Goal: Information Seeking & Learning: Learn about a topic

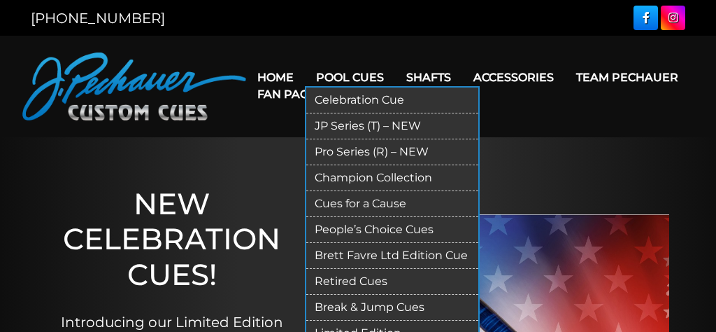
click at [358, 127] on link "JP Series (T) – NEW" at bounding box center [392, 126] width 172 height 26
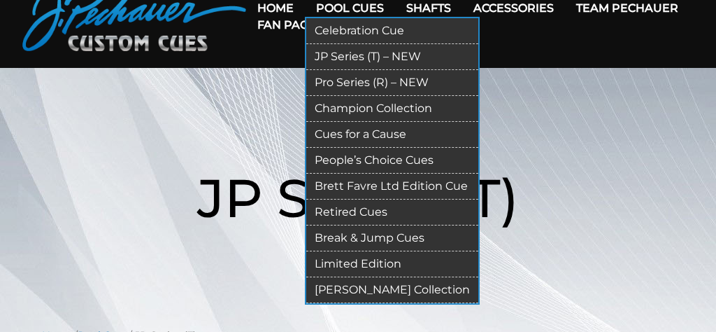
scroll to position [73, 0]
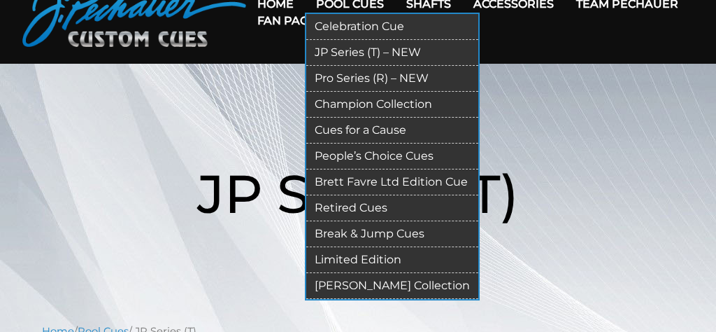
click at [364, 211] on link "Retired Cues" at bounding box center [392, 208] width 172 height 26
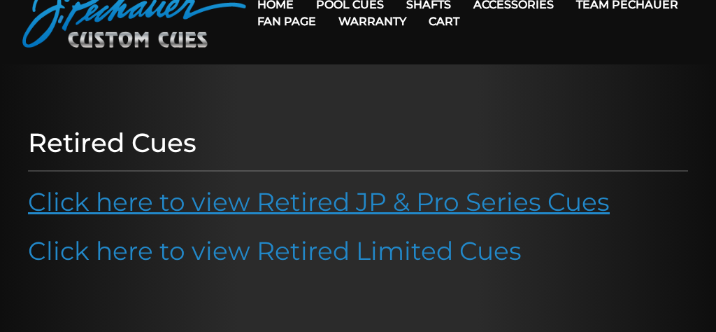
scroll to position [73, 0]
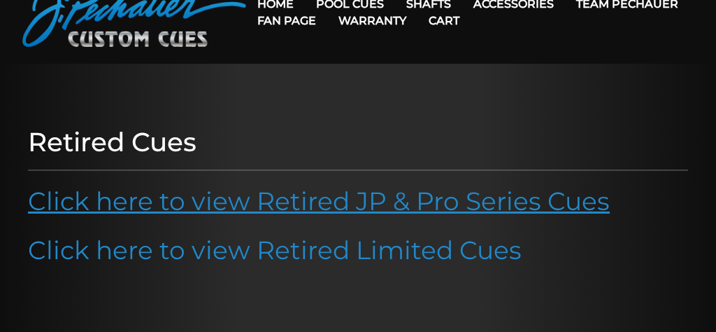
click at [369, 211] on link "Click here to view Retired JP & Pro Series Cues" at bounding box center [319, 200] width 582 height 31
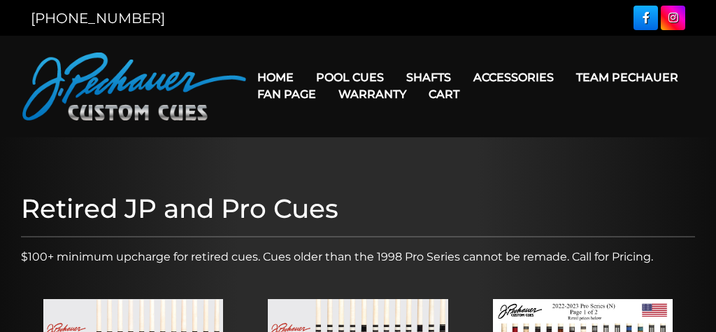
scroll to position [221, 0]
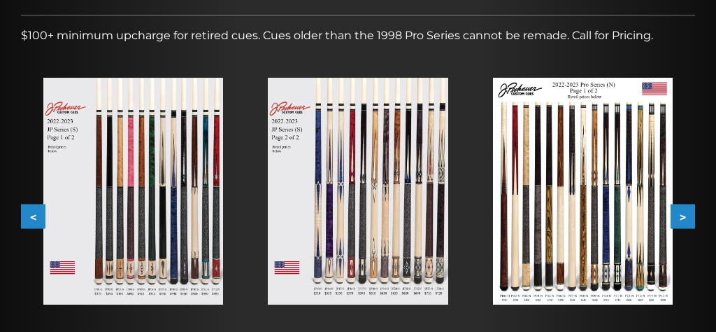
click at [157, 215] on img at bounding box center [133, 191] width 180 height 227
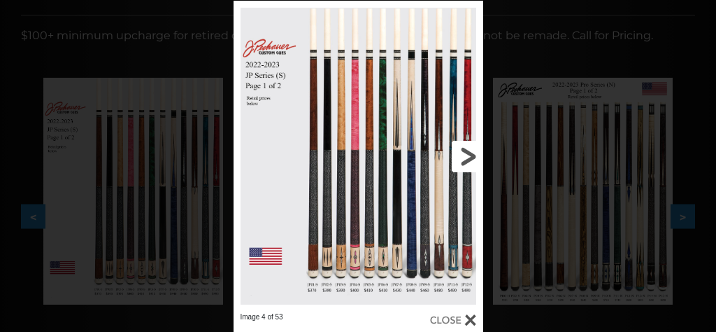
click at [466, 157] on link at bounding box center [427, 156] width 113 height 311
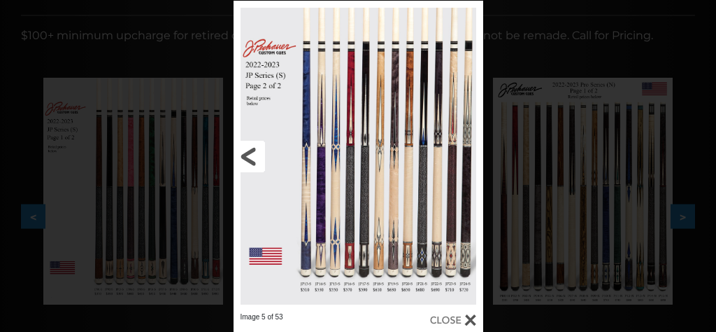
click at [250, 159] on link at bounding box center [290, 156] width 113 height 311
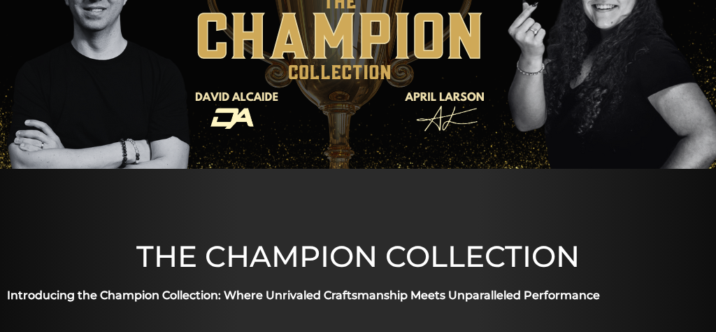
scroll to position [28, 0]
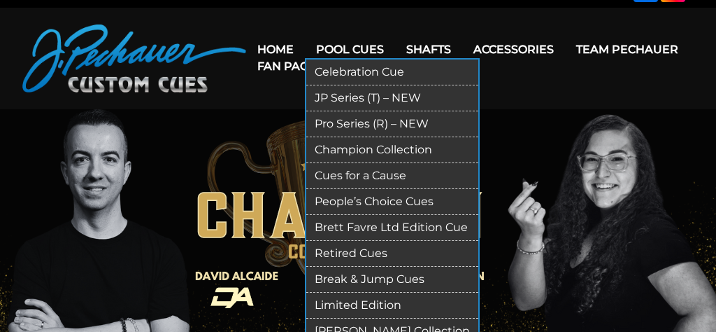
click at [368, 251] on link "Retired Cues" at bounding box center [392, 254] width 172 height 26
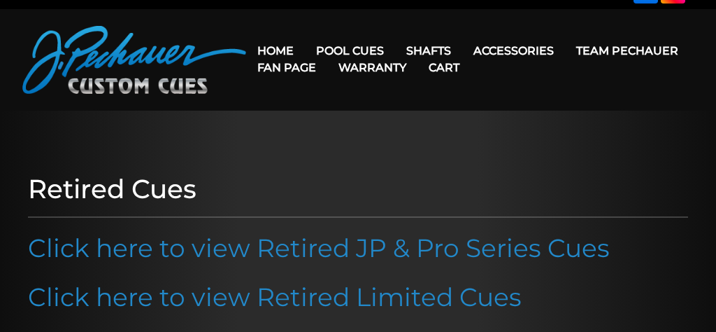
scroll to position [73, 0]
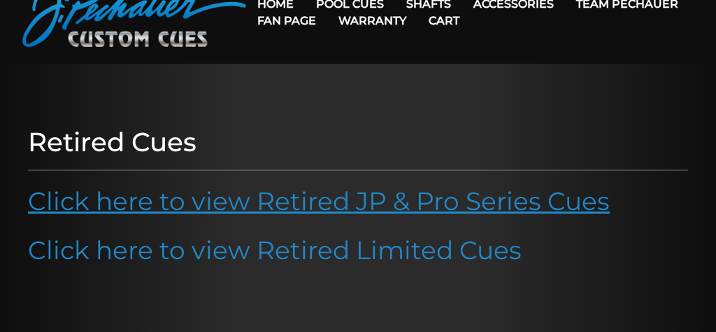
click at [329, 201] on link "Click here to view Retired JP & Pro Series Cues" at bounding box center [319, 200] width 582 height 31
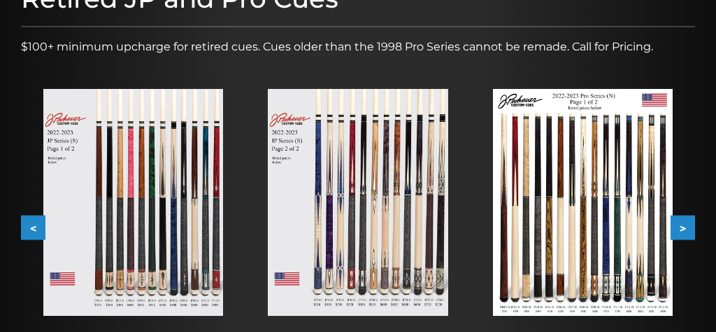
scroll to position [221, 0]
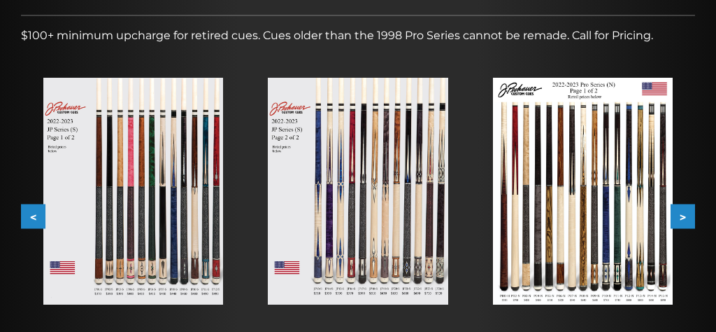
click at [204, 241] on img at bounding box center [133, 191] width 180 height 227
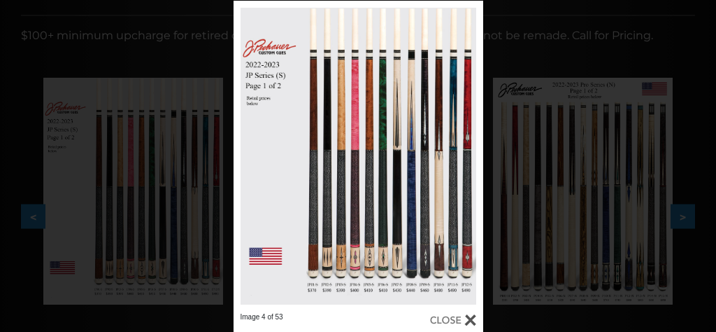
click at [510, 54] on div "Image 4 of 53" at bounding box center [358, 167] width 716 height 332
